Goal: Information Seeking & Learning: Learn about a topic

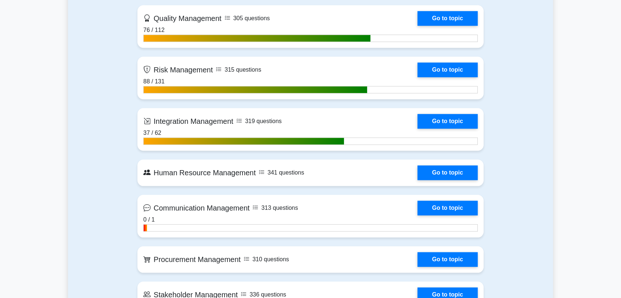
scroll to position [612, 0]
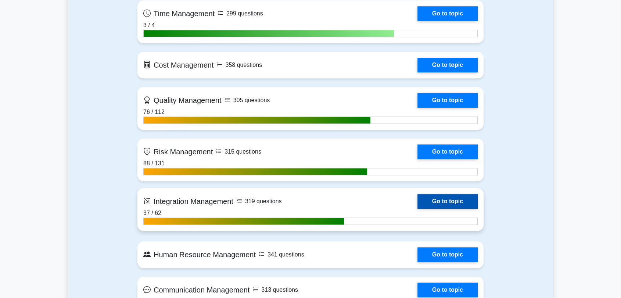
click at [450, 202] on link "Go to topic" at bounding box center [447, 201] width 60 height 15
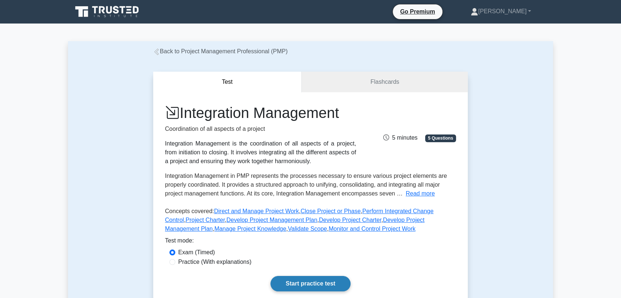
click at [279, 282] on link "Start practice test" at bounding box center [310, 283] width 80 height 15
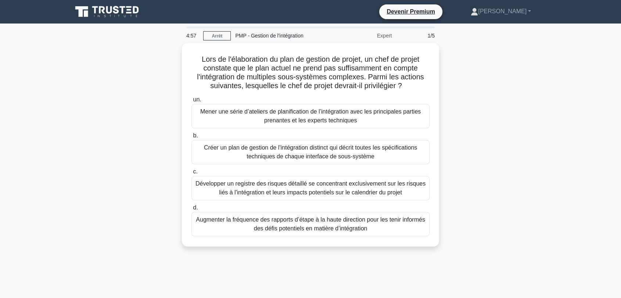
click at [494, 93] on div "Lors de l'élaboration du plan de gestion de projet, un chef de projet constate …" at bounding box center [310, 149] width 485 height 212
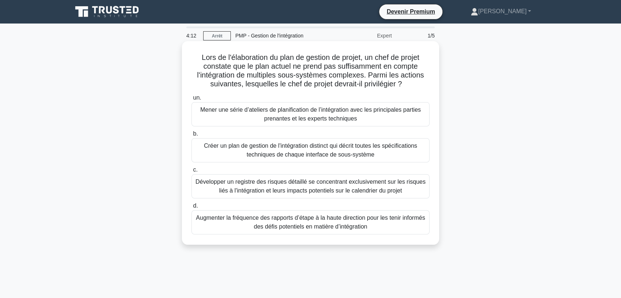
click at [370, 113] on font "Mener une série d’ateliers de planification de l’intégration avec les principal…" at bounding box center [310, 114] width 220 height 15
click at [191, 100] on input "un. Mener une série d’ateliers de planification de l’intégration avec les princ…" at bounding box center [191, 97] width 0 height 5
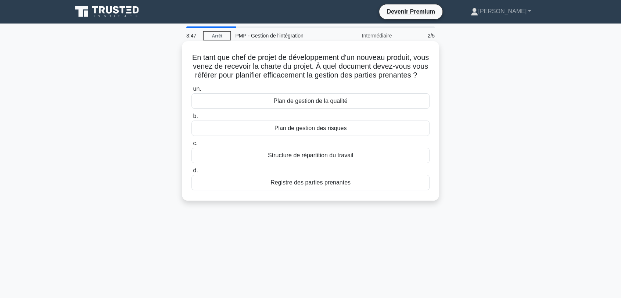
click at [316, 187] on font "Registre des parties prenantes" at bounding box center [310, 182] width 80 height 9
click at [191, 173] on input "d. Registre des parties prenantes" at bounding box center [191, 170] width 0 height 5
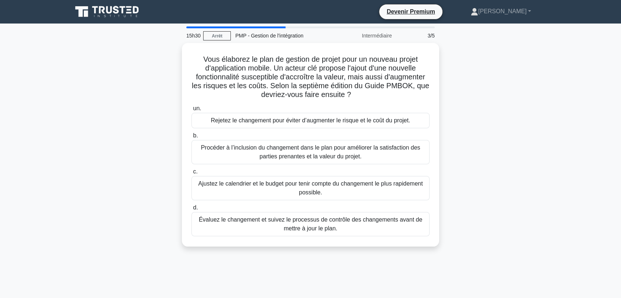
click at [123, 115] on div "Vous élaborez le plan de gestion de projet pour un nouveau projet d'application…" at bounding box center [310, 149] width 485 height 212
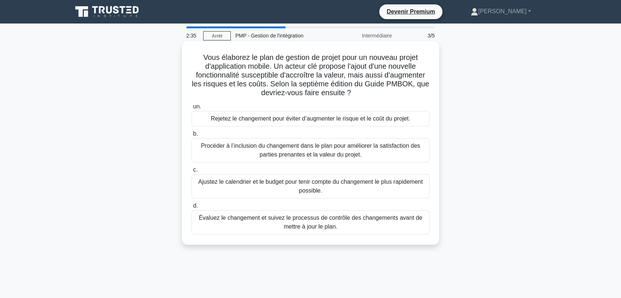
click at [279, 226] on font "Évaluez le changement et suivez le processus de contrôle des changements avant …" at bounding box center [310, 222] width 231 height 18
click at [191, 208] on input "d. Évaluez le changement et suivez le processus de contrôle des changements ava…" at bounding box center [191, 205] width 0 height 5
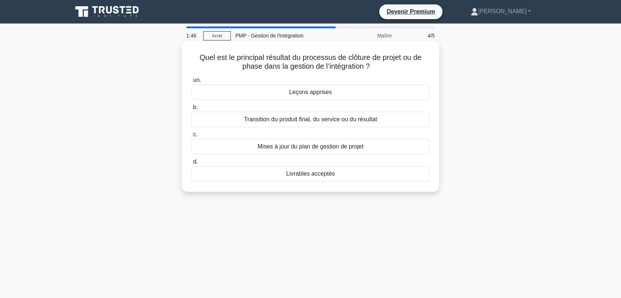
click at [289, 119] on font "Transition du produit final, du service ou du résultat" at bounding box center [310, 119] width 133 height 6
click at [191, 110] on input "b. Transition du produit final, du service ou du résultat" at bounding box center [191, 107] width 0 height 5
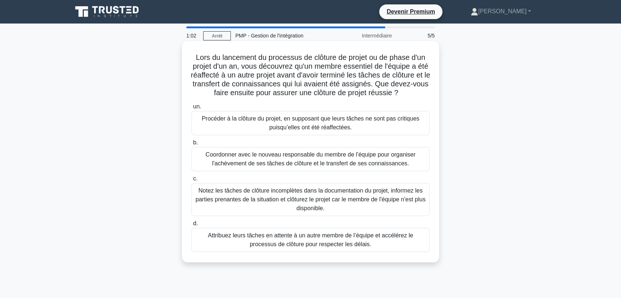
click at [317, 162] on font "Coordonner avec le nouveau responsable du membre de l'équipe pour organiser l'a…" at bounding box center [310, 158] width 210 height 15
click at [191, 145] on input "b. Coordonner avec le nouveau responsable du membre de l'équipe pour organiser …" at bounding box center [191, 142] width 0 height 5
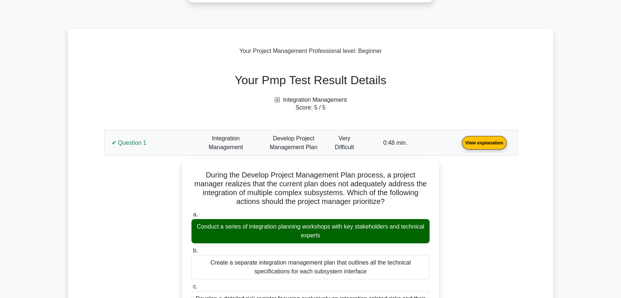
scroll to position [245, 0]
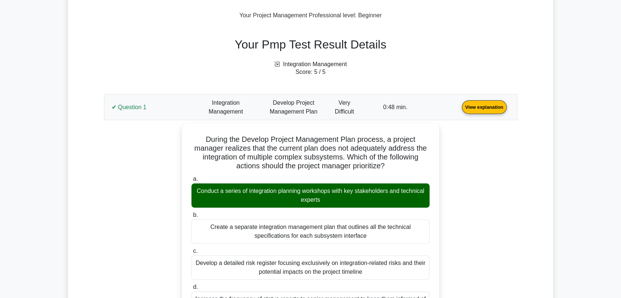
click at [459, 104] on link "View explanation" at bounding box center [484, 107] width 51 height 6
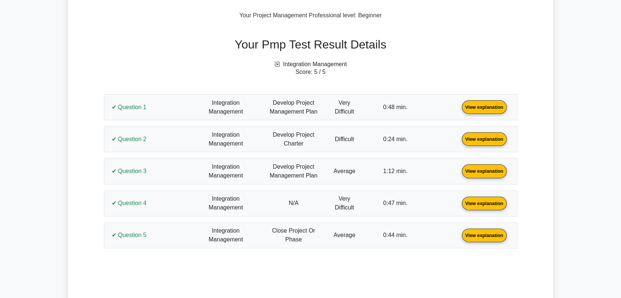
click at [459, 110] on link "View explanation" at bounding box center [484, 107] width 51 height 6
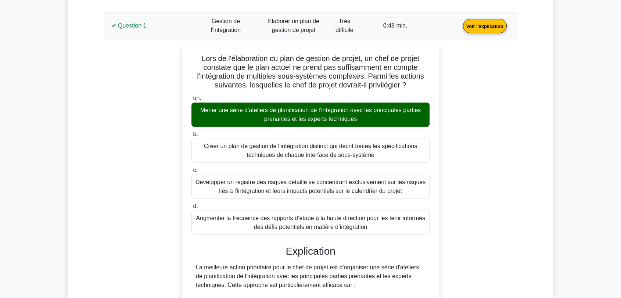
scroll to position [280, 0]
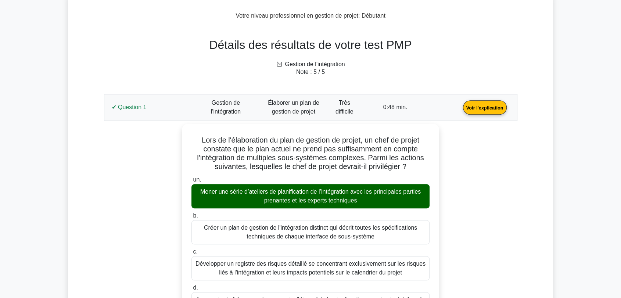
click at [460, 110] on link "Voir l'explication" at bounding box center [485, 107] width 50 height 6
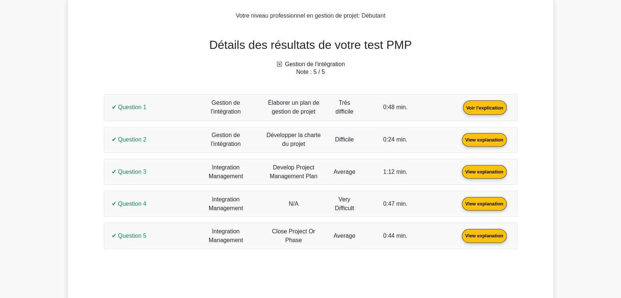
click at [459, 137] on link "View explanation" at bounding box center [484, 139] width 51 height 6
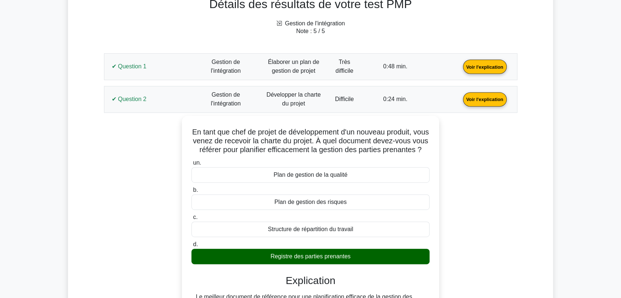
scroll to position [362, 0]
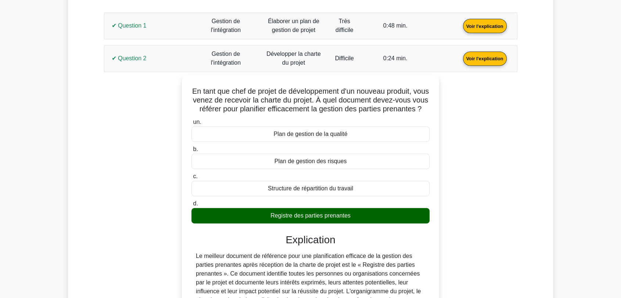
click at [460, 61] on link "Voir l'explication" at bounding box center [485, 58] width 50 height 6
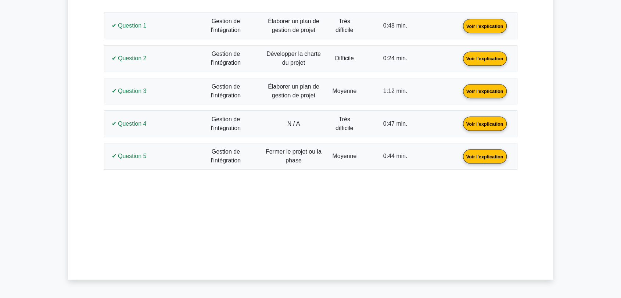
click at [460, 89] on link "Voir l'explication" at bounding box center [485, 90] width 50 height 6
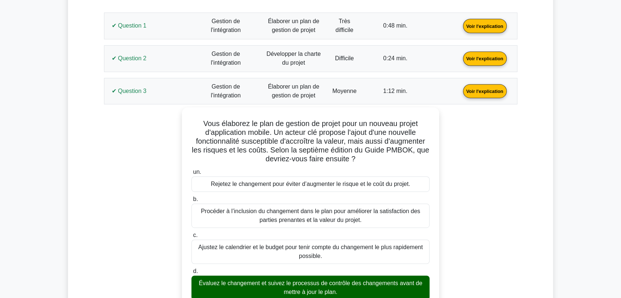
click at [460, 87] on link "Voir l'explication" at bounding box center [485, 90] width 50 height 6
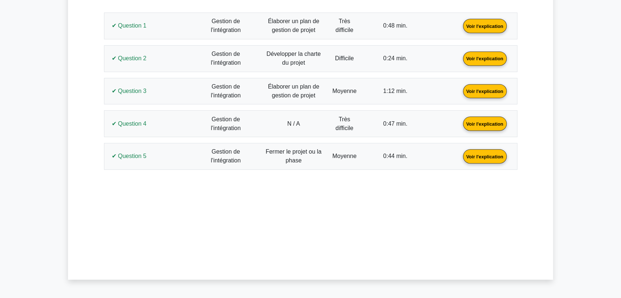
click at [460, 120] on link "Voir l'explication" at bounding box center [485, 123] width 50 height 6
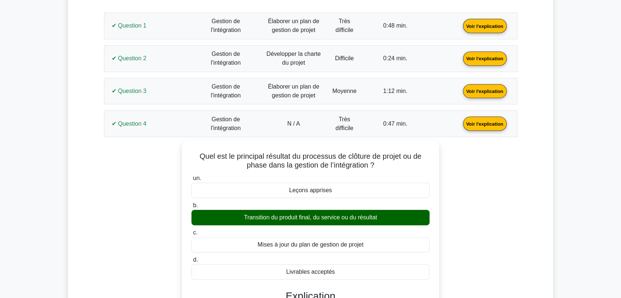
scroll to position [403, 0]
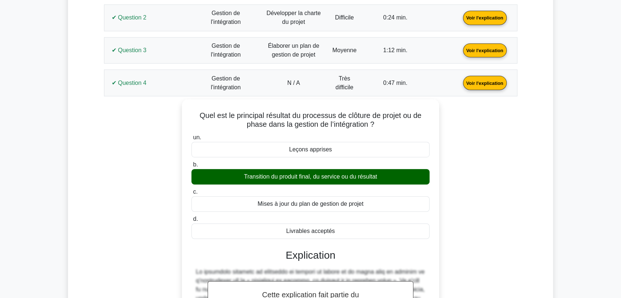
click at [460, 83] on link "Voir l'explication" at bounding box center [485, 82] width 50 height 6
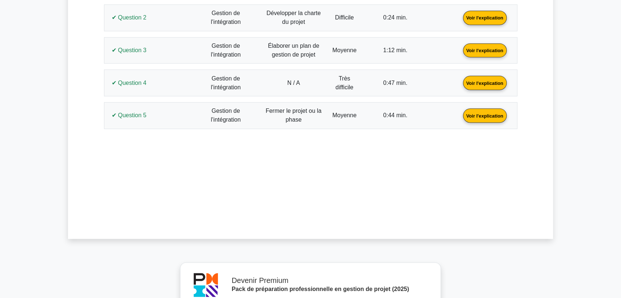
click at [460, 118] on link "Voir l'explication" at bounding box center [485, 115] width 50 height 6
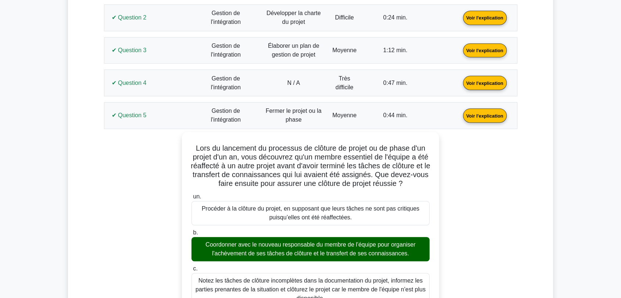
click at [460, 118] on link "Voir l'explication" at bounding box center [485, 115] width 50 height 6
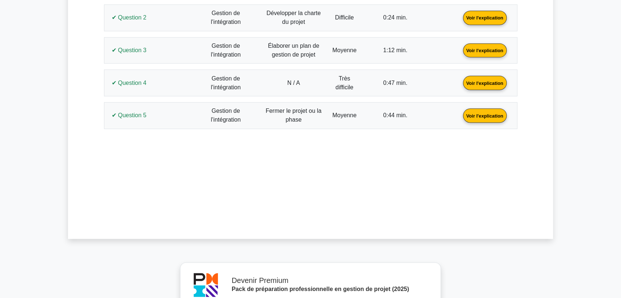
click at [460, 83] on link "Voir l'explication" at bounding box center [485, 82] width 50 height 6
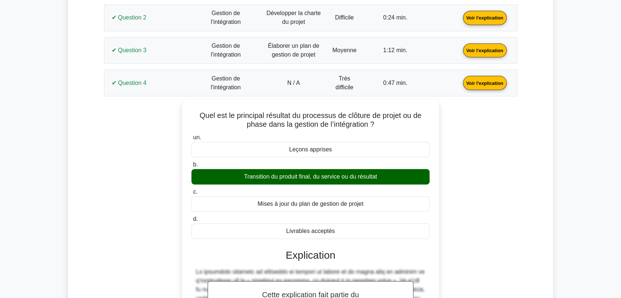
click at [460, 82] on link "Voir l'explication" at bounding box center [485, 82] width 50 height 6
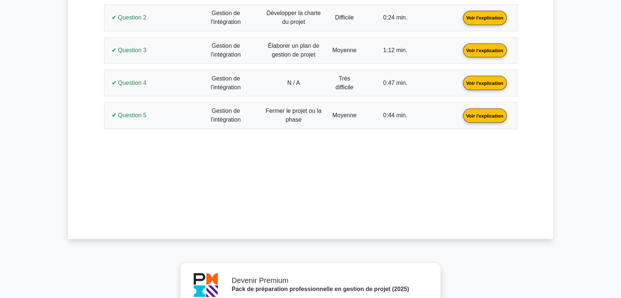
click at [460, 86] on link "Voir l'explication" at bounding box center [485, 82] width 50 height 6
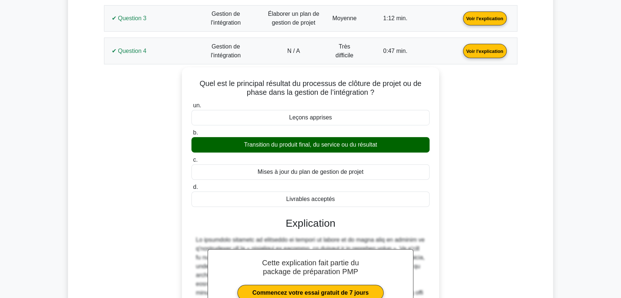
drag, startPoint x: 432, startPoint y: 228, endPoint x: 462, endPoint y: 232, distance: 30.4
click at [514, 297] on html "Go Premium Adam" at bounding box center [310, 214] width 621 height 1296
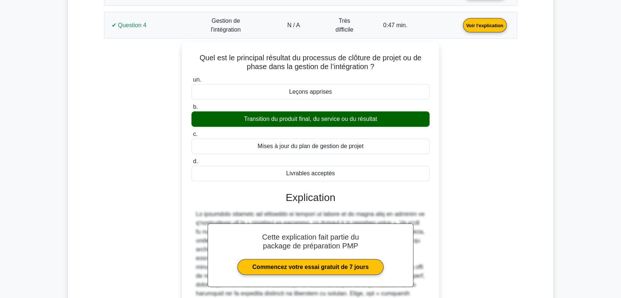
click at [156, 142] on div "Quel est le principal résultat du processus de clôture de projet ou de phase da…" at bounding box center [310, 208] width 404 height 333
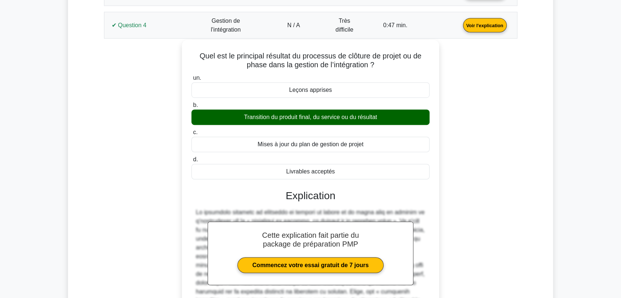
drag, startPoint x: 346, startPoint y: 174, endPoint x: 194, endPoint y: 60, distance: 190.2
click at [194, 60] on div "Quel est le principal résultat du processus de clôture de projet ou de phase da…" at bounding box center [310, 202] width 251 height 318
click at [330, 168] on font "Livrables acceptés" at bounding box center [310, 171] width 49 height 6
drag, startPoint x: 337, startPoint y: 171, endPoint x: 191, endPoint y: 53, distance: 187.4
drag, startPoint x: 191, startPoint y: 53, endPoint x: 344, endPoint y: 167, distance: 190.5
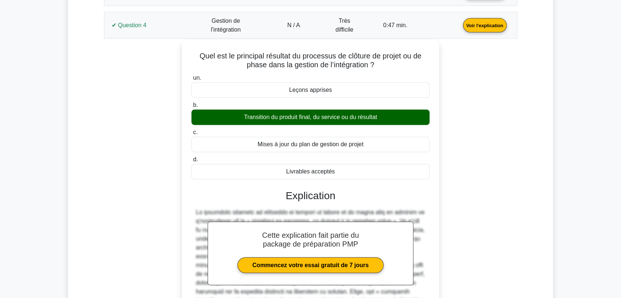
click at [344, 167] on div "Livrables acceptés" at bounding box center [310, 171] width 238 height 15
drag, startPoint x: 335, startPoint y: 168, endPoint x: 190, endPoint y: 53, distance: 185.6
click at [190, 53] on div "Quel est le principal résultat du processus de clôture de projet ou de phase da…" at bounding box center [310, 202] width 251 height 318
copy div "Quel est le principal résultat du processus de clôture de projet ou de phase da…"
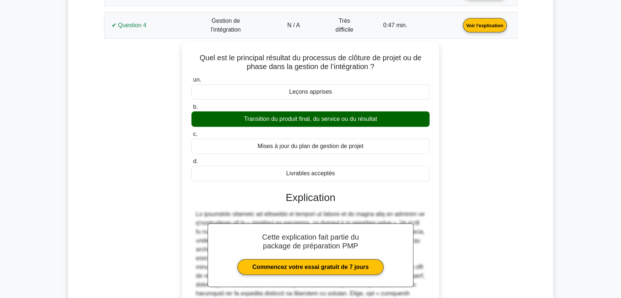
click at [460, 28] on link "Voir l'explication" at bounding box center [485, 25] width 50 height 6
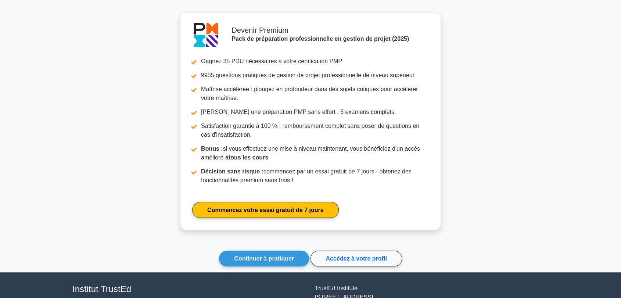
scroll to position [707, 0]
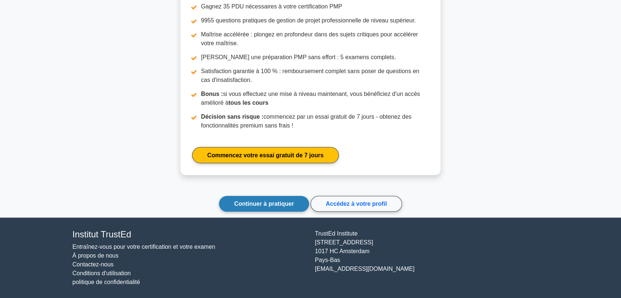
click at [283, 198] on link "Continuer à pratiquer" at bounding box center [264, 204] width 90 height 16
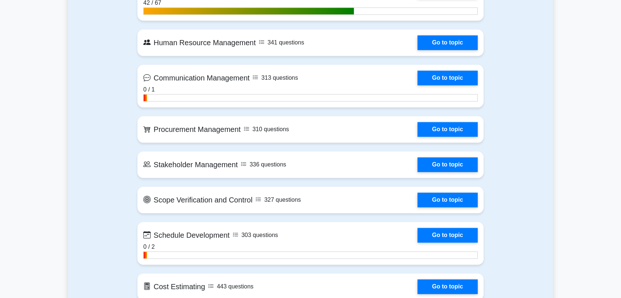
scroll to position [822, 0]
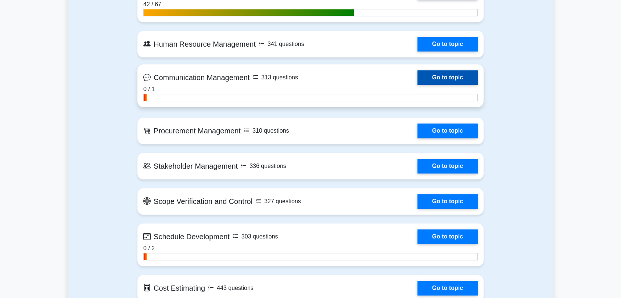
click at [454, 76] on link "Go to topic" at bounding box center [447, 77] width 60 height 15
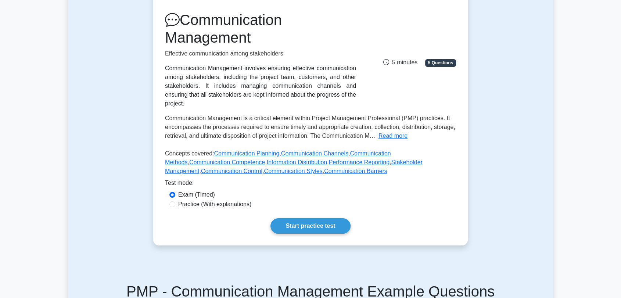
scroll to position [130, 0]
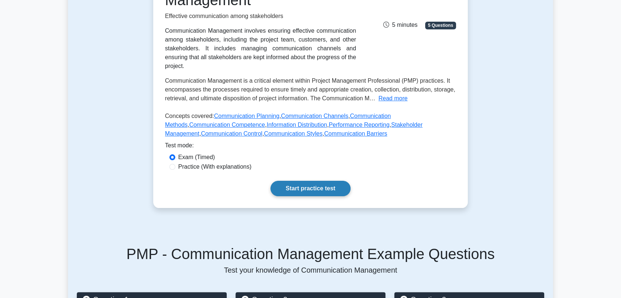
click at [326, 181] on link "Start practice test" at bounding box center [310, 188] width 80 height 15
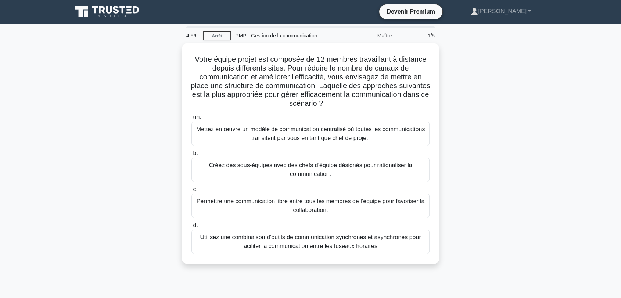
click at [503, 96] on div "Votre équipe projet est composée de 12 membres travaillant à distance depuis di…" at bounding box center [310, 158] width 485 height 230
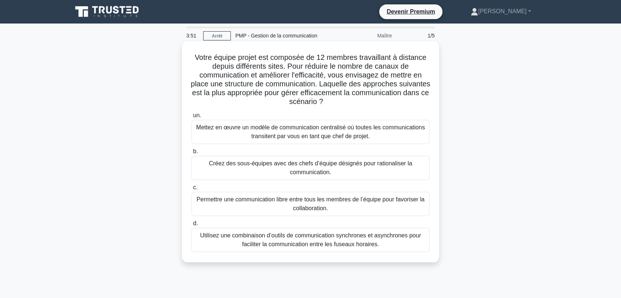
click at [375, 241] on font "Utilisez une combinaison d’outils de communication synchrones et asynchrones po…" at bounding box center [310, 239] width 221 height 15
click at [191, 226] on input "d. Utilisez une combinaison d’outils de communication synchrones et asynchrones…" at bounding box center [191, 223] width 0 height 5
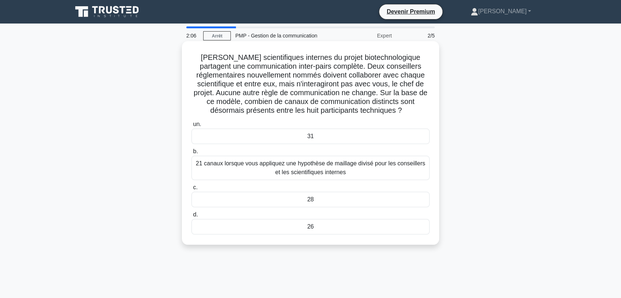
click at [301, 165] on font "21 canaux lorsque vous appliquez une hypothèse de maillage divisé pour les cons…" at bounding box center [310, 167] width 229 height 15
click at [191, 154] on input "b. 21 canaux lorsque vous appliquez une hypothèse de maillage divisé pour les c…" at bounding box center [191, 151] width 0 height 5
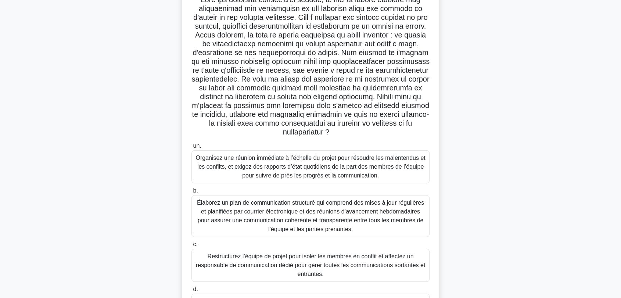
scroll to position [110, 0]
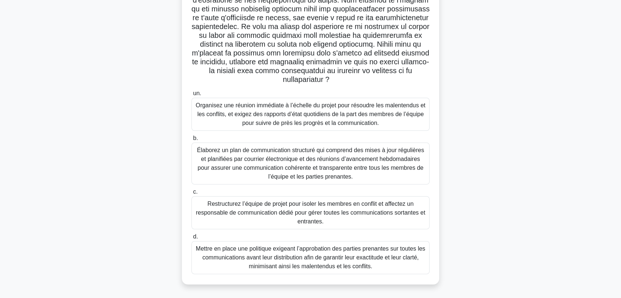
click at [230, 170] on font "Élaborez un plan de communication structuré qui comprend des mises à jour régul…" at bounding box center [310, 163] width 227 height 33
click at [191, 141] on input "b. Élaborez un plan de communication structuré qui comprend des mises à jour ré…" at bounding box center [191, 138] width 0 height 5
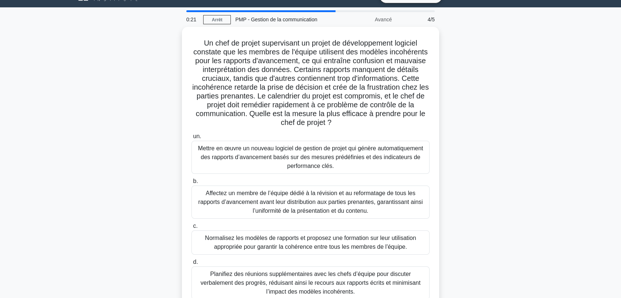
scroll to position [32, 0]
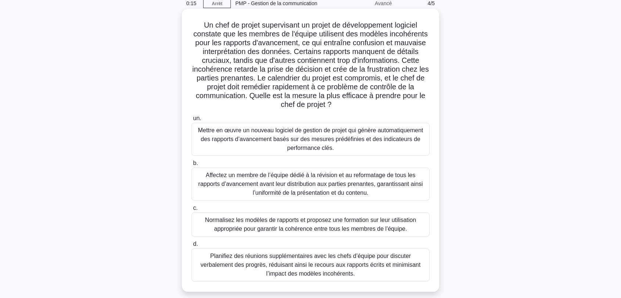
click at [228, 227] on font "Normalisez les modèles de rapports et proposez une formation sur leur utilisati…" at bounding box center [310, 224] width 211 height 15
click at [191, 210] on input "c. Normalisez les modèles de rapports et proposez une formation sur leur utilis…" at bounding box center [191, 208] width 0 height 5
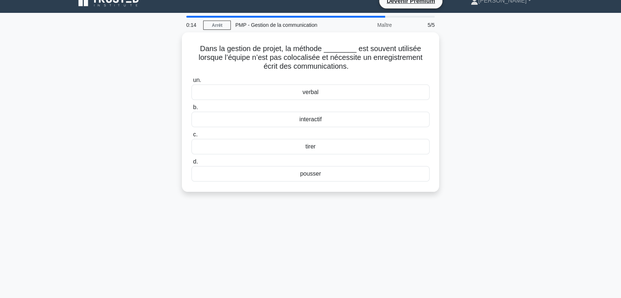
scroll to position [0, 0]
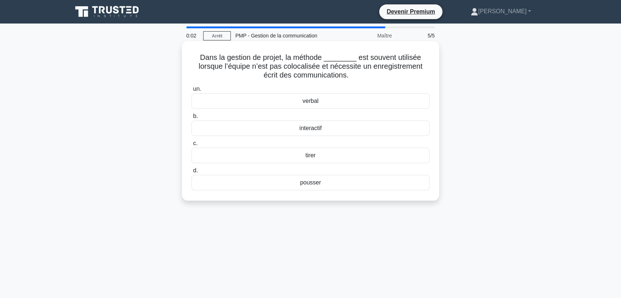
click at [311, 127] on font "interactif" at bounding box center [310, 128] width 22 height 6
click at [191, 119] on input "b. interactif" at bounding box center [191, 116] width 0 height 5
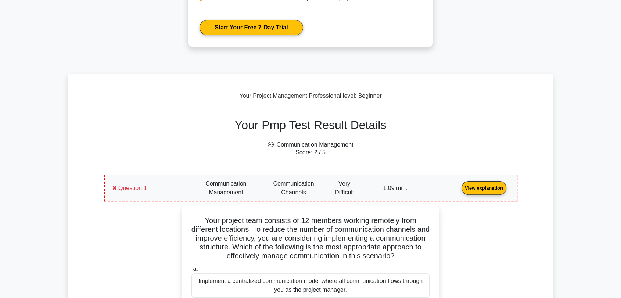
scroll to position [179, 0]
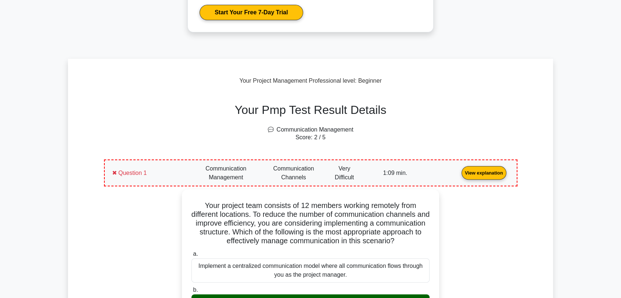
click at [458, 169] on link "View explanation" at bounding box center [483, 172] width 51 height 6
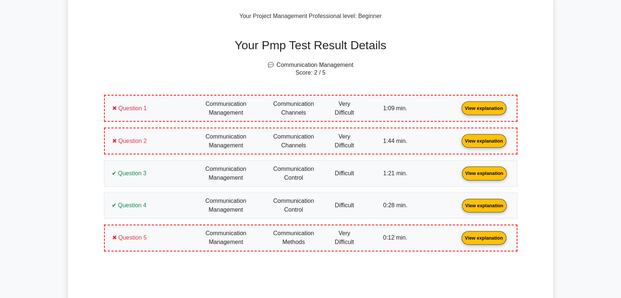
scroll to position [245, 0]
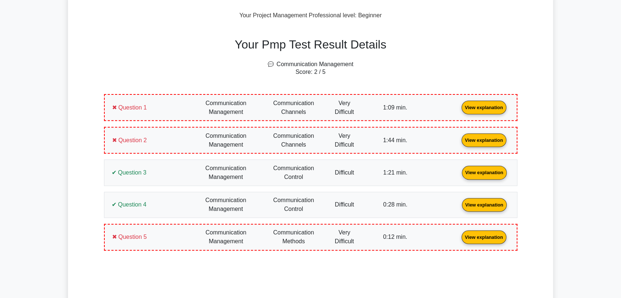
click at [458, 105] on link "View explanation" at bounding box center [483, 107] width 51 height 6
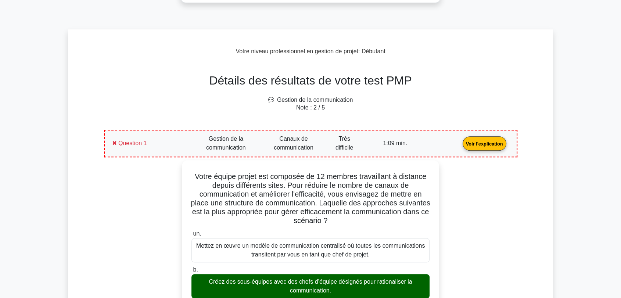
scroll to position [280, 0]
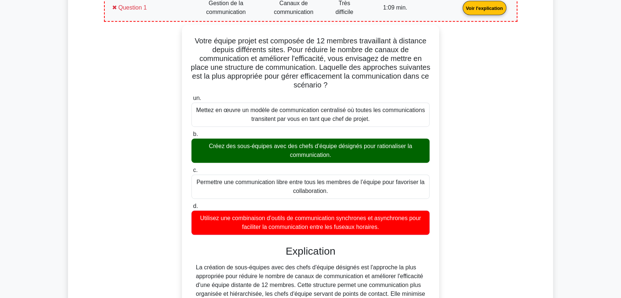
scroll to position [378, 0]
drag, startPoint x: 387, startPoint y: 228, endPoint x: 187, endPoint y: 42, distance: 272.6
click at [187, 42] on div "Votre équipe projet est composée de 12 membres travaillant à distance depuis di…" at bounding box center [310, 235] width 251 height 415
copy div "Votre équipe projet est composée de 12 membres travaillant à distance depuis di…"
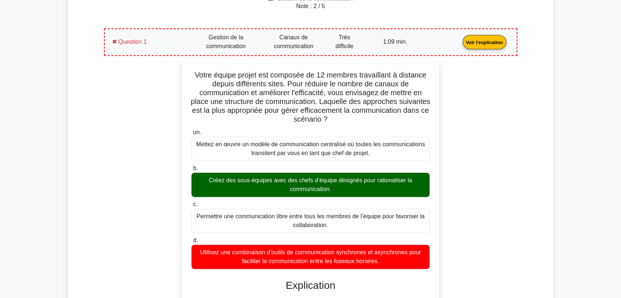
scroll to position [346, 0]
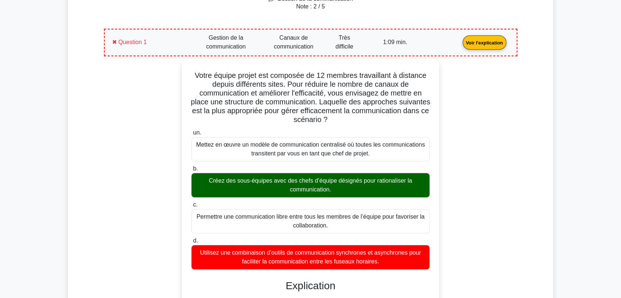
click at [105, 105] on div "Votre équipe projet est composée de 12 membres travaillant à distance depuis di…" at bounding box center [310, 282] width 413 height 447
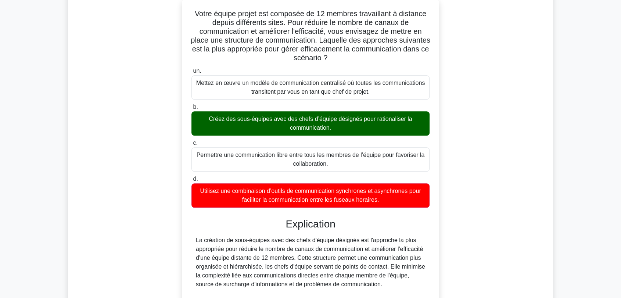
scroll to position [411, 0]
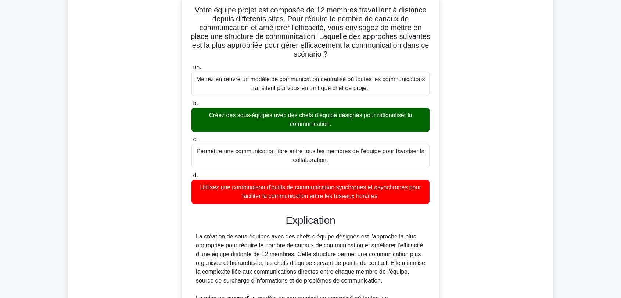
click at [101, 140] on div "Question 1 Voir l'explication ✖ Question 1 b." at bounding box center [311, 269] width 422 height 630
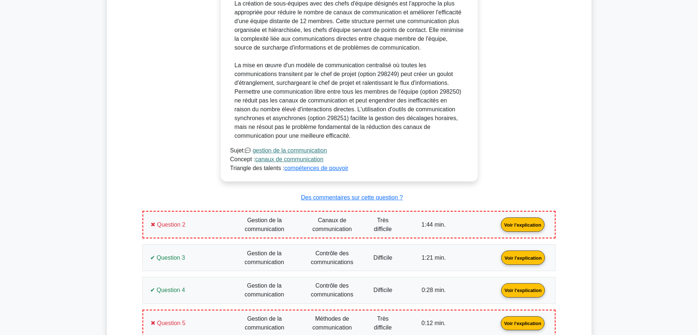
scroll to position [639, 0]
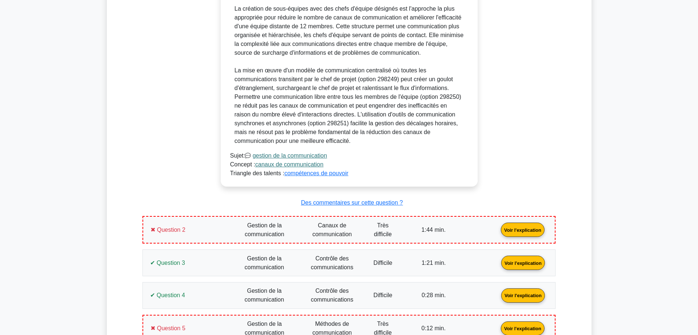
click at [613, 142] on main "Devenir Premium Pack de préparation professionnelle en gestion de projet (2025)…" at bounding box center [349, 30] width 698 height 1291
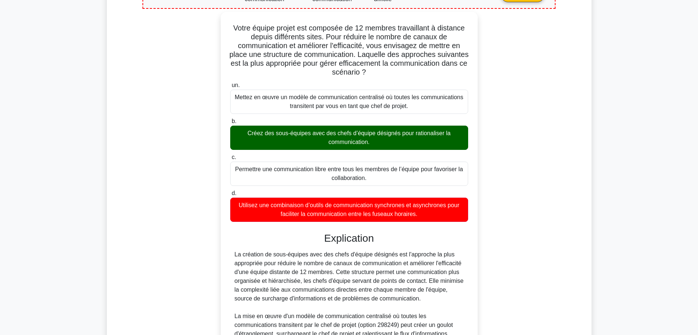
scroll to position [382, 0]
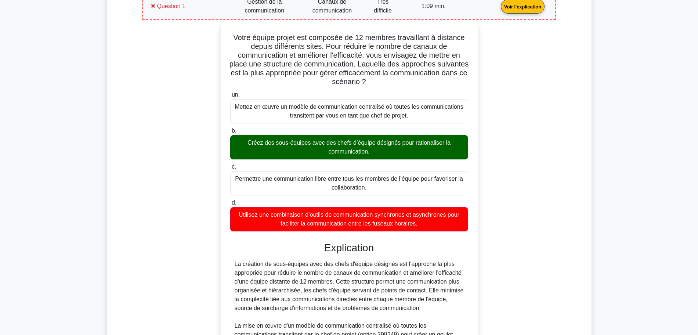
drag, startPoint x: 421, startPoint y: 226, endPoint x: 346, endPoint y: 213, distance: 76.1
click at [346, 213] on font "Utilisez une combinaison d’outils de communication synchrones et asynchrones po…" at bounding box center [349, 219] width 231 height 18
click at [357, 219] on font "Utilisez une combinaison d’outils de communication synchrones et asynchrones po…" at bounding box center [349, 219] width 231 height 18
drag, startPoint x: 310, startPoint y: 213, endPoint x: 450, endPoint y: 217, distance: 139.6
click at [450, 217] on font "Utilisez une combinaison d’outils de communication synchrones et asynchrones po…" at bounding box center [349, 219] width 221 height 15
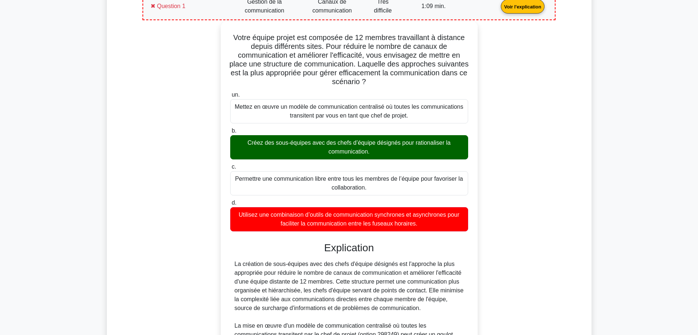
copy font "outils de communication synchrones et asynchrones"
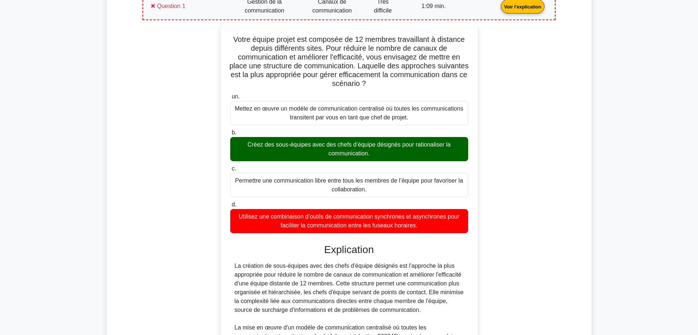
click at [193, 113] on div "Votre équipe projet est composée de 12 membres travaillant à distance depuis di…" at bounding box center [349, 238] width 404 height 430
click at [498, 9] on link "Voir l'explication" at bounding box center [523, 6] width 50 height 6
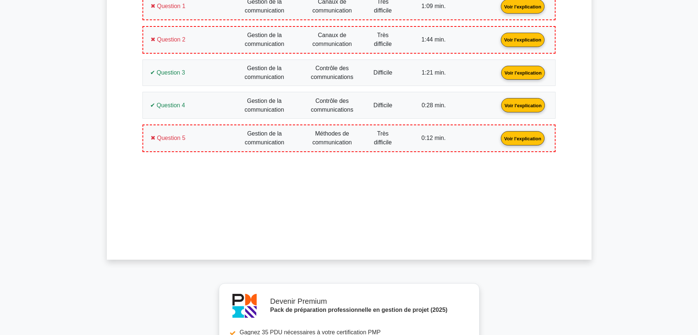
click at [498, 42] on link "Voir l'explication" at bounding box center [523, 39] width 50 height 6
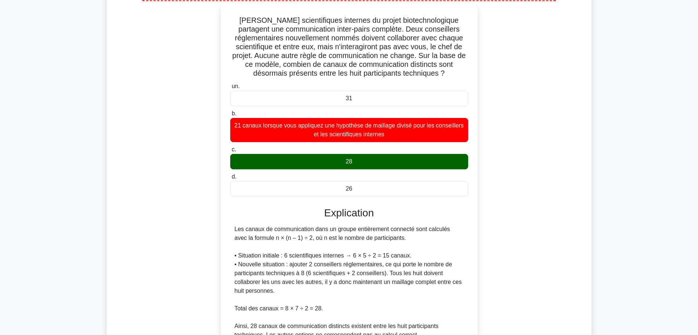
scroll to position [437, 0]
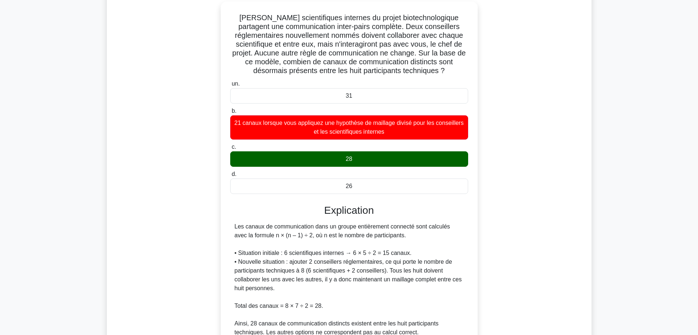
click at [178, 166] on div "Les six scientifiques internes du projet biotechnologique partagent une communi…" at bounding box center [349, 194] width 404 height 386
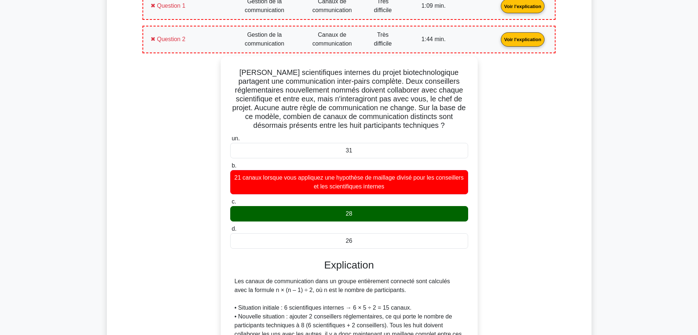
scroll to position [363, 0]
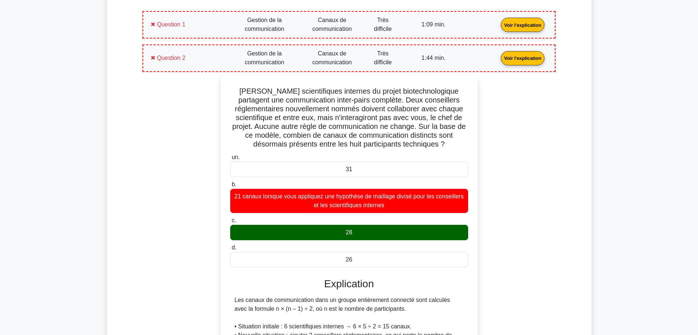
click at [498, 61] on link "Voir l'explication" at bounding box center [523, 57] width 50 height 6
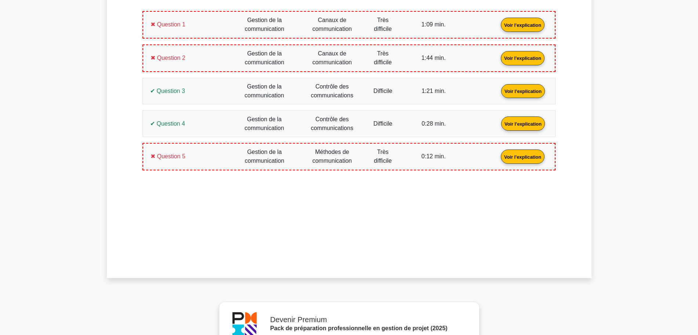
click at [498, 93] on link "Voir l'explication" at bounding box center [523, 90] width 50 height 6
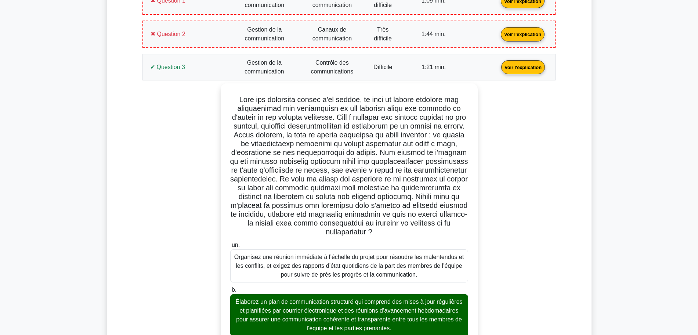
scroll to position [382, 0]
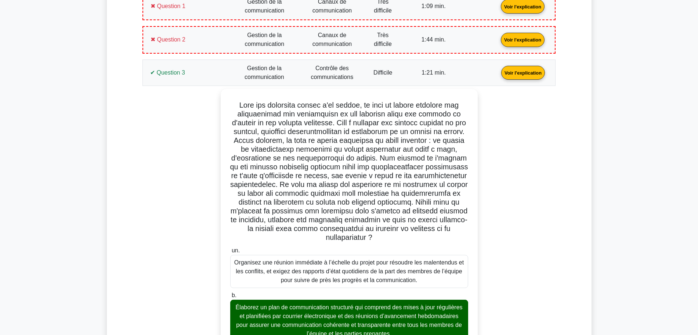
click at [498, 69] on link "Voir l'explication" at bounding box center [523, 72] width 50 height 6
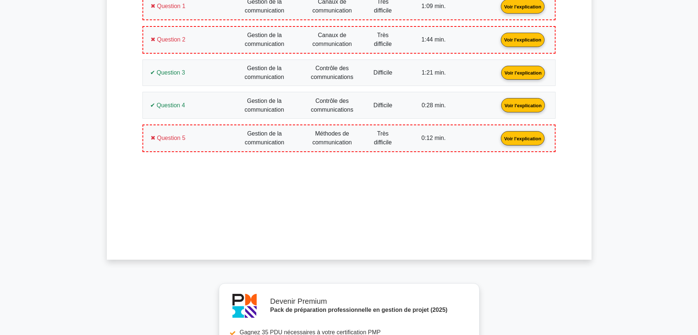
click at [498, 107] on link "Voir l'explication" at bounding box center [523, 105] width 50 height 6
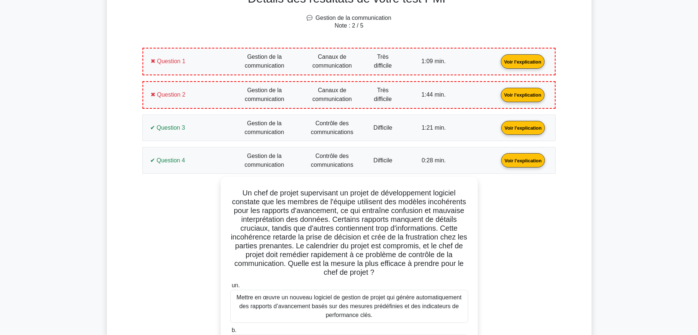
scroll to position [308, 0]
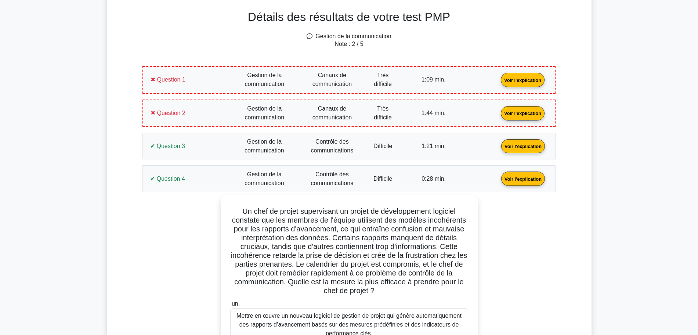
click at [498, 181] on link "Voir l'explication" at bounding box center [523, 178] width 50 height 6
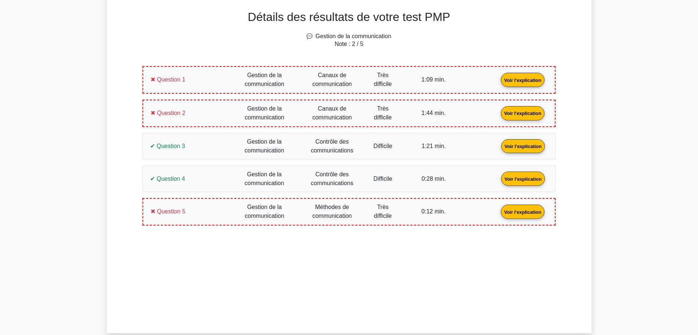
click at [498, 210] on link "Voir l'explication" at bounding box center [523, 211] width 50 height 6
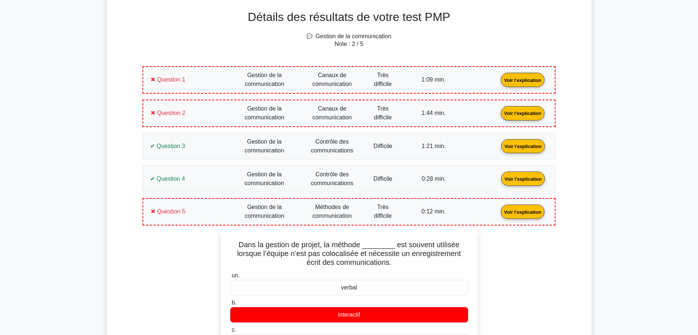
click at [75, 194] on main "Devenir Premium Pack de préparation professionnelle en gestion de projet (2025)…" at bounding box center [349, 334] width 698 height 1238
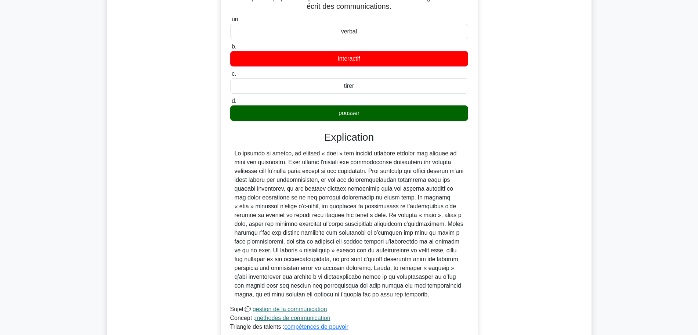
scroll to position [565, 0]
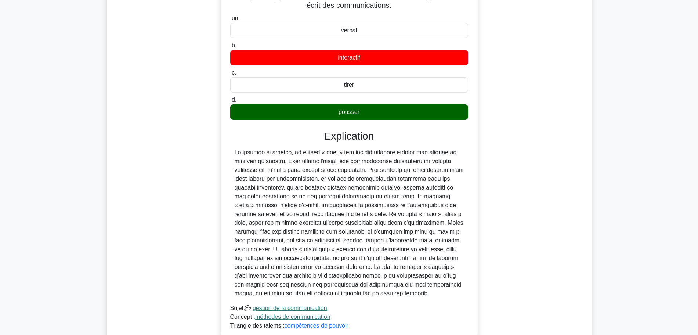
click at [137, 177] on div "Détails des résultats de votre test PMP Gestion de la communication Note : 2 / …" at bounding box center [348, 65] width 457 height 654
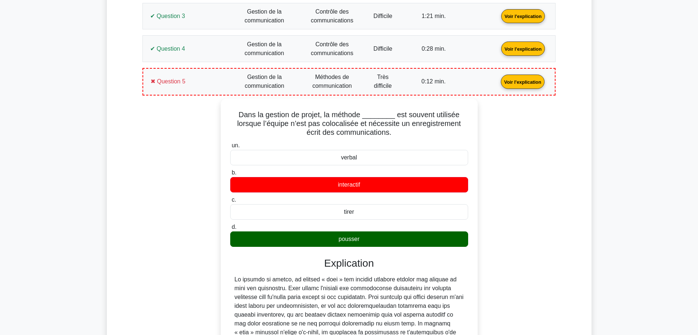
scroll to position [437, 0]
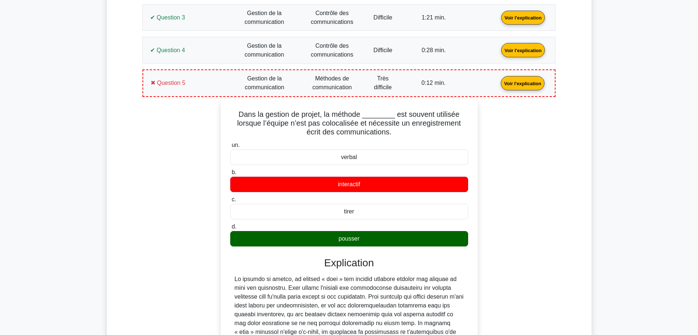
drag, startPoint x: 369, startPoint y: 243, endPoint x: 226, endPoint y: 109, distance: 196.2
click at [226, 109] on div "Dans la gestion de projet, la méthode ________ est souvent utilisée lorsque l’é…" at bounding box center [349, 282] width 251 height 362
copy div "Dans la gestion de projet, la méthode ________ est souvent utilisée lorsque l’é…"
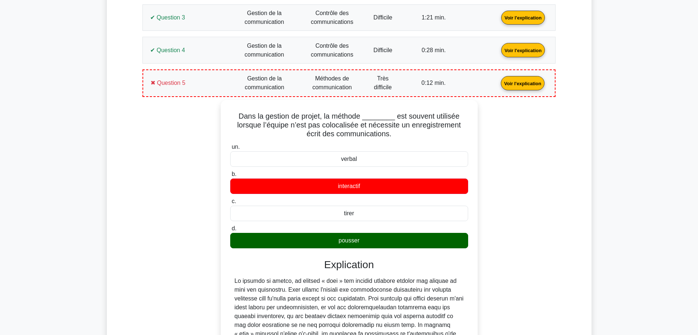
click at [197, 161] on div "Dans la gestion de projet, la méthode ________ est souvent utilisée lorsque l’é…" at bounding box center [349, 288] width 404 height 377
click at [498, 86] on link "Voir l'explication" at bounding box center [523, 83] width 50 height 6
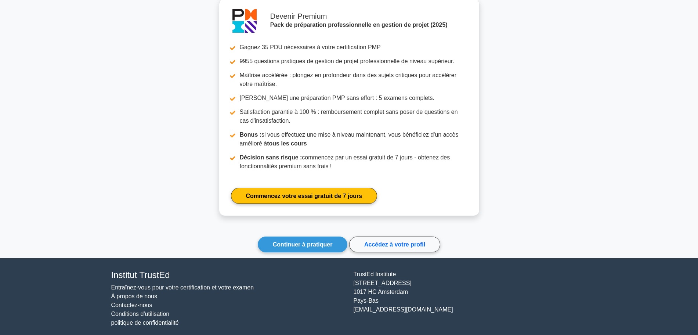
scroll to position [671, 0]
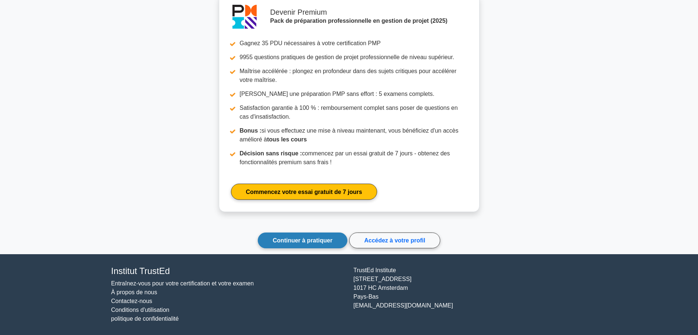
click at [272, 238] on link "Continuer à pratiquer" at bounding box center [303, 240] width 90 height 16
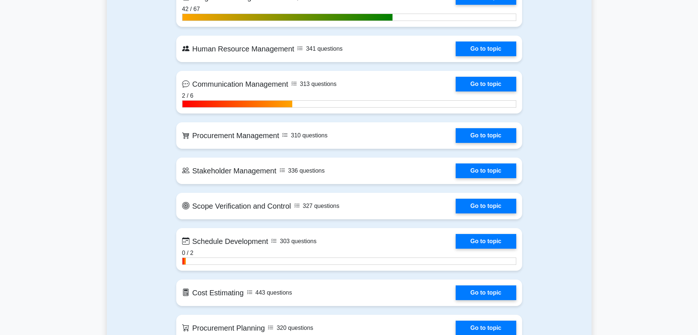
scroll to position [818, 0]
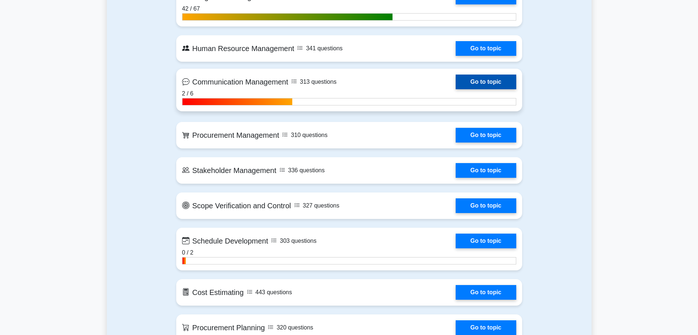
click at [474, 81] on link "Go to topic" at bounding box center [486, 82] width 60 height 15
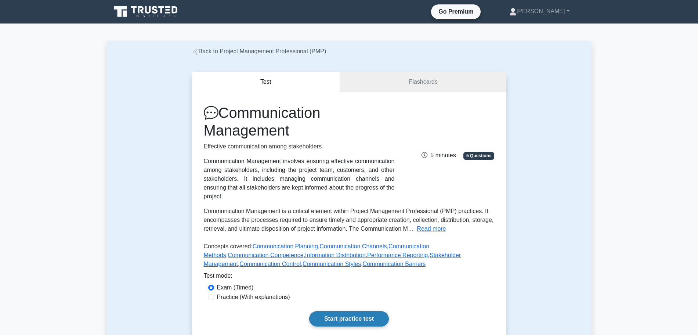
click at [334, 311] on link "Start practice test" at bounding box center [349, 318] width 80 height 15
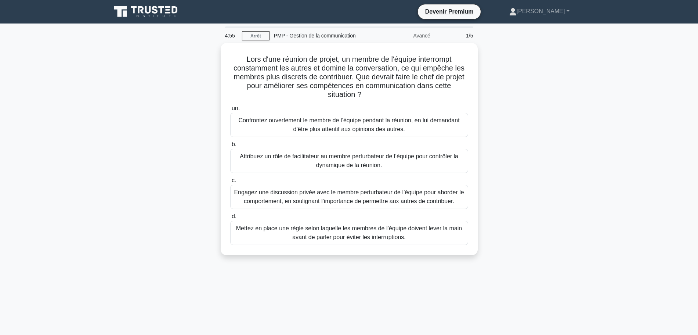
click at [518, 125] on div "Lors d'une réunion de projet, un membre de l'équipe interrompt constamment les …" at bounding box center [349, 153] width 485 height 221
click at [148, 115] on div "Lors d'une réunion de projet, un membre de l'équipe interrompt constamment les …" at bounding box center [349, 153] width 485 height 221
click at [278, 200] on font "Engagez une discussion privée avec le membre perturbateur de l’équipe pour abor…" at bounding box center [349, 194] width 230 height 15
click at [230, 181] on input "c. Engagez une discussion privée avec le membre perturbateur de l’équipe pour a…" at bounding box center [230, 178] width 0 height 5
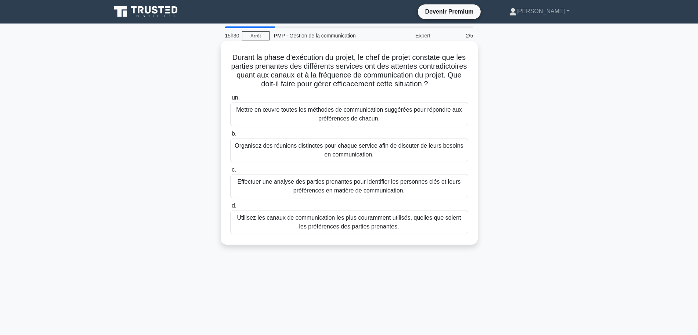
click at [261, 185] on font "Effectuer une analyse des parties prenantes pour identifier les personnes clés …" at bounding box center [348, 185] width 223 height 15
click at [230, 172] on input "c. Effectuer une analyse des parties prenantes pour identifier les personnes cl…" at bounding box center [230, 169] width 0 height 5
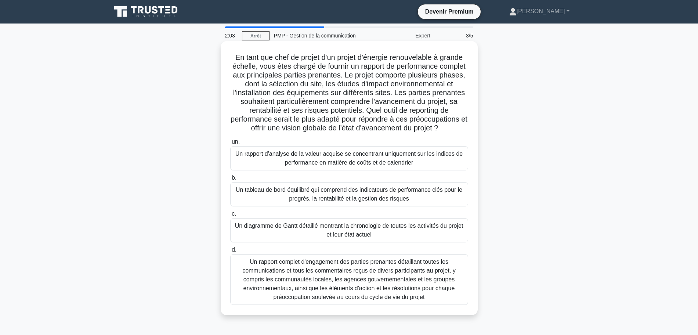
click at [257, 159] on font "Un rapport d'analyse de la valeur acquise se concentrant uniquement sur les ind…" at bounding box center [349, 158] width 231 height 18
click at [230, 144] on input "un. Un rapport d'analyse de la valeur acquise se concentrant uniquement sur les…" at bounding box center [230, 142] width 0 height 5
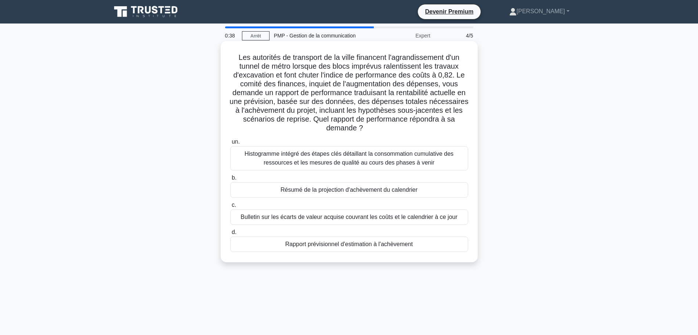
click at [297, 217] on font "Bulletin sur les écarts de valeur acquise couvrant les coûts et le calendrier à…" at bounding box center [349, 217] width 217 height 6
click at [230, 208] on input "c. Bulletin sur les écarts de valeur acquise couvrant les coûts et le calendrie…" at bounding box center [230, 205] width 0 height 5
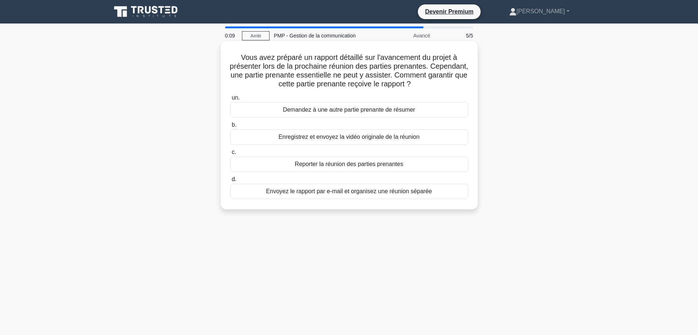
click at [320, 136] on font "Enregistrez et envoyez la vidéo originale de la réunion" at bounding box center [348, 137] width 141 height 6
click at [230, 127] on input "b. Enregistrez et envoyez la vidéo originale de la réunion" at bounding box center [230, 125] width 0 height 5
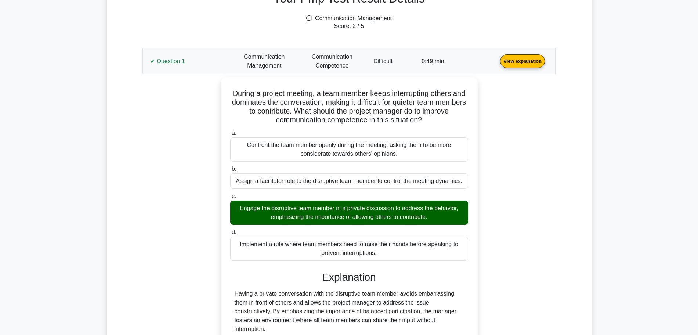
scroll to position [289, 0]
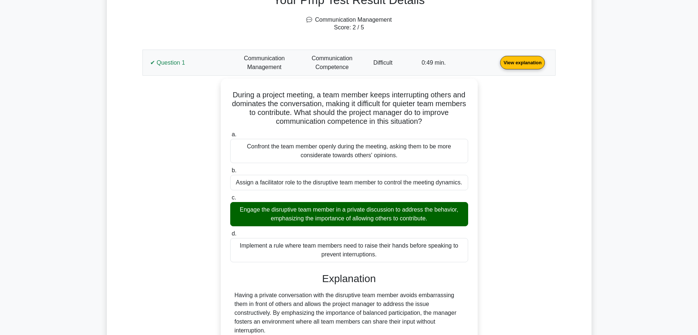
click at [497, 59] on link "View explanation" at bounding box center [522, 62] width 51 height 6
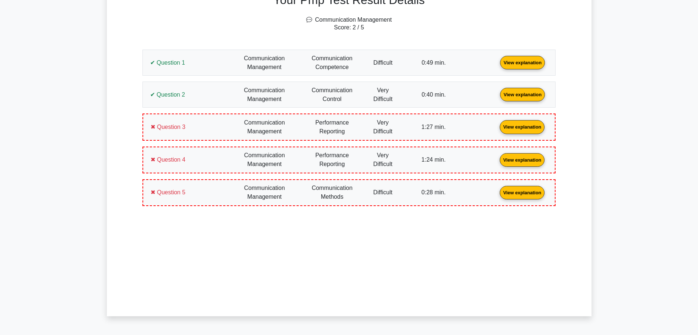
click at [497, 59] on link "View explanation" at bounding box center [522, 62] width 51 height 6
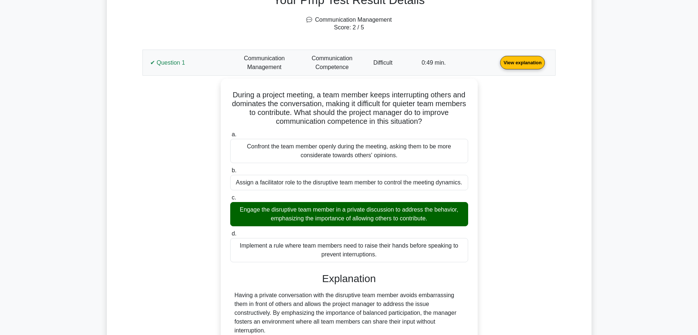
scroll to position [325, 0]
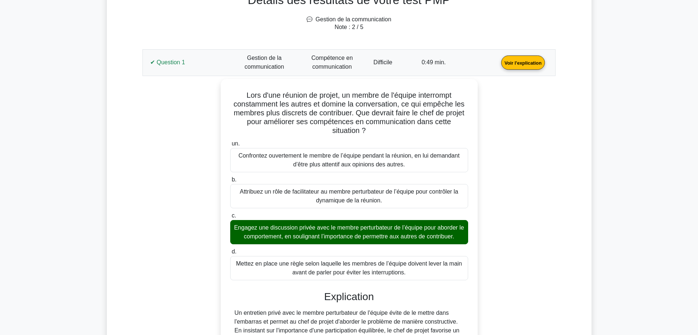
click at [567, 148] on div "Détails des résultats de votre test PMP Gestion de la communication Note : 2 / …" at bounding box center [348, 278] width 457 height 600
click at [498, 65] on link "Voir l'explication" at bounding box center [523, 62] width 50 height 6
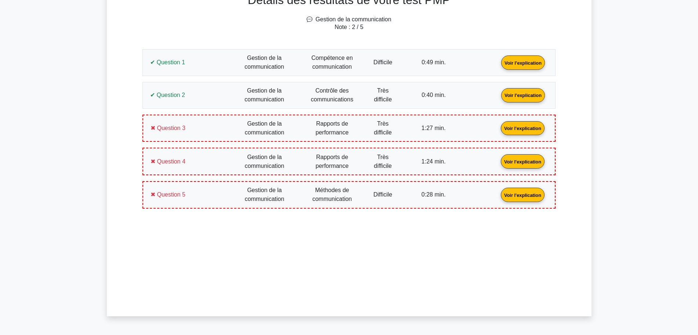
click at [498, 98] on link "Voir l'explication" at bounding box center [523, 94] width 50 height 6
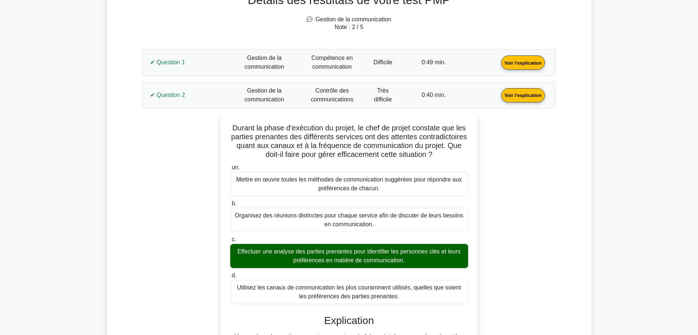
click at [498, 95] on link "Voir l'explication" at bounding box center [523, 94] width 50 height 6
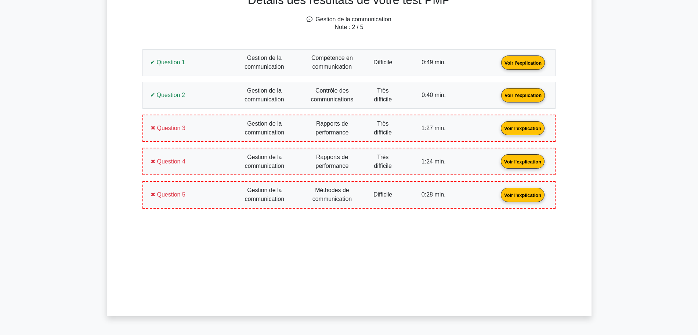
click at [498, 131] on link "Voir l'explication" at bounding box center [523, 128] width 50 height 6
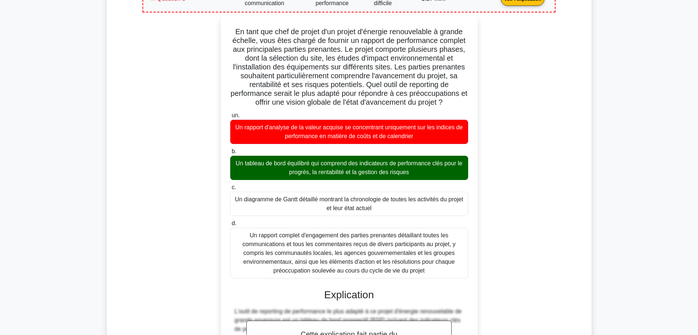
scroll to position [454, 0]
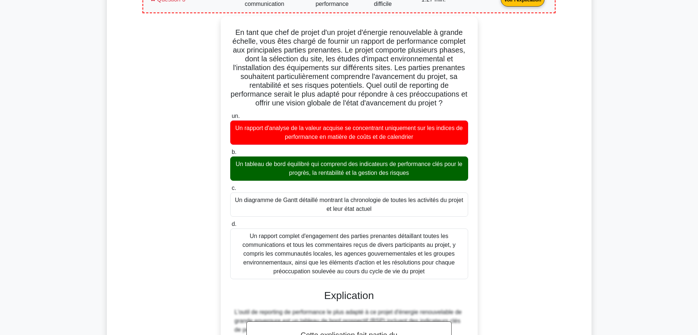
drag, startPoint x: 429, startPoint y: 272, endPoint x: 201, endPoint y: 19, distance: 339.9
click at [201, 19] on div "En tant que chef de projet d'un projet d'énergie renouvelable à grande échelle,…" at bounding box center [349, 341] width 404 height 650
copy div "En tant que chef de projet d'un projet d'énergie renouvelable à grande échelle,…"
click at [149, 145] on div "En tant que chef de projet d'un projet d'énergie renouvelable à grande échelle,…" at bounding box center [349, 341] width 404 height 650
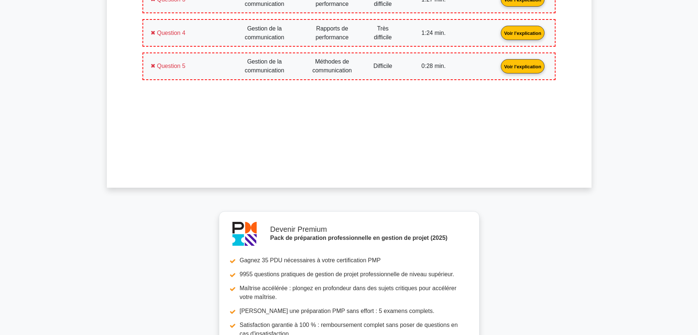
click at [498, 36] on link "Voir l'explication" at bounding box center [523, 32] width 50 height 6
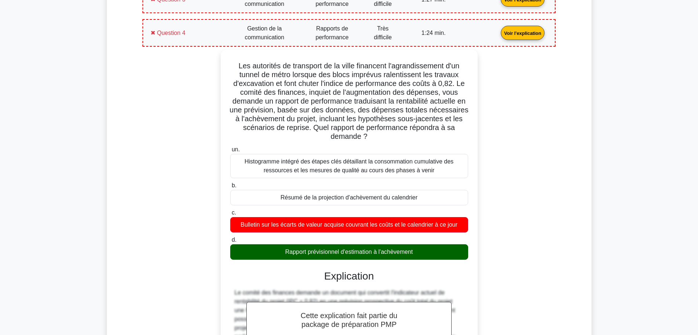
click at [133, 111] on div "Détails des résultats de votre test PMP Gestion de la communication Note : 2 / …" at bounding box center [348, 212] width 457 height 725
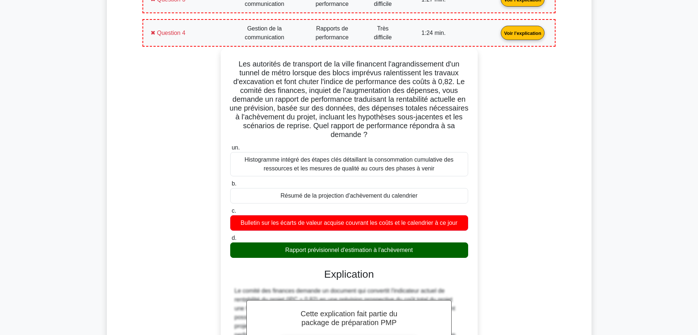
drag, startPoint x: 417, startPoint y: 250, endPoint x: 227, endPoint y: 63, distance: 266.2
click at [227, 63] on div "Les autorités de transport de la ville financent l'agrandissement d'un tunnel d…" at bounding box center [349, 267] width 251 height 433
copy div "Les autorités de transport de la ville financent l'agrandissement d'un tunnel d…"
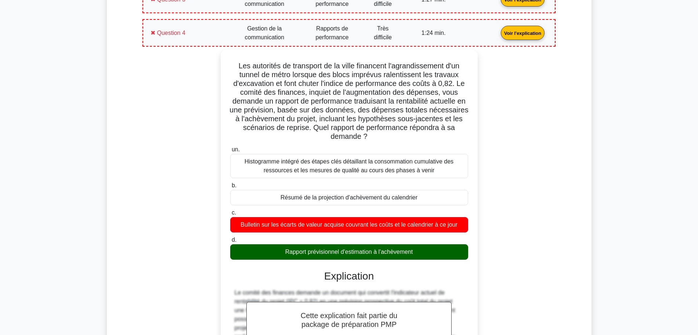
click at [158, 132] on div "Les autorités de transport de la ville financent l'agrandissement d'un tunnel d…" at bounding box center [349, 273] width 404 height 447
click at [498, 34] on link "Voir l'explication" at bounding box center [523, 32] width 50 height 6
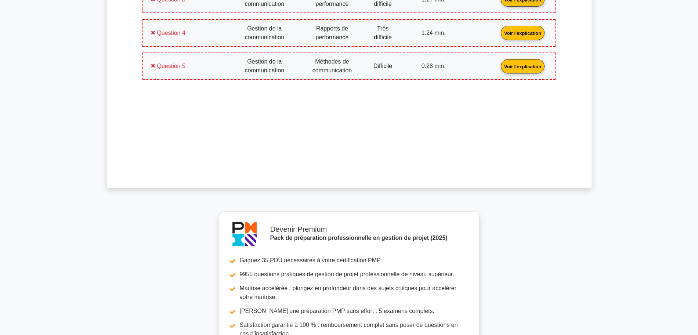
click at [498, 64] on link "Voir l'explication" at bounding box center [523, 66] width 50 height 6
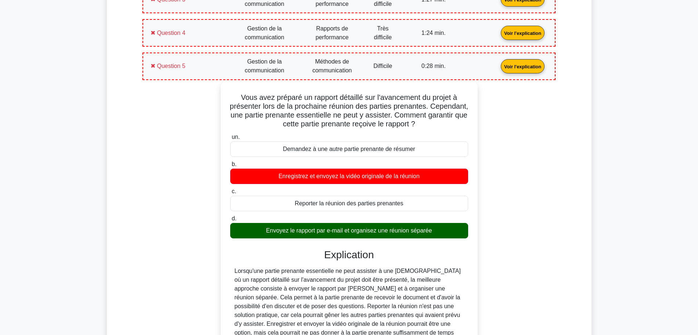
drag, startPoint x: 447, startPoint y: 231, endPoint x: 239, endPoint y: 98, distance: 246.6
click at [239, 98] on div "Vous avez préparé un rapport détaillé sur l'avancement du projet à présenter lo…" at bounding box center [349, 243] width 251 height 318
copy div "Vous avez préparé un rapport détaillé sur l'avancement du projet à présenter lo…"
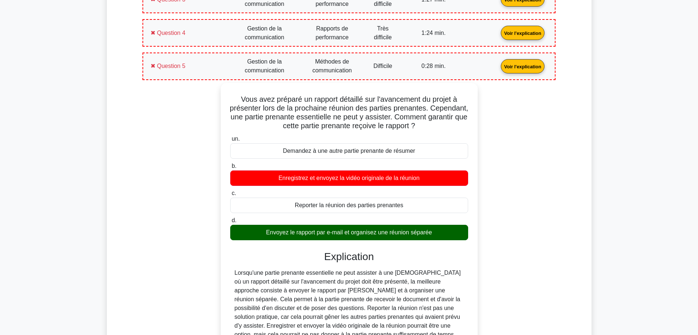
click at [123, 182] on div "Détails des résultats de votre test PMP Gestion de la communication Note : 2 / …" at bounding box center [348, 155] width 457 height 610
click at [498, 69] on link "Voir l'explication" at bounding box center [523, 66] width 50 height 6
